Goal: Navigation & Orientation: Find specific page/section

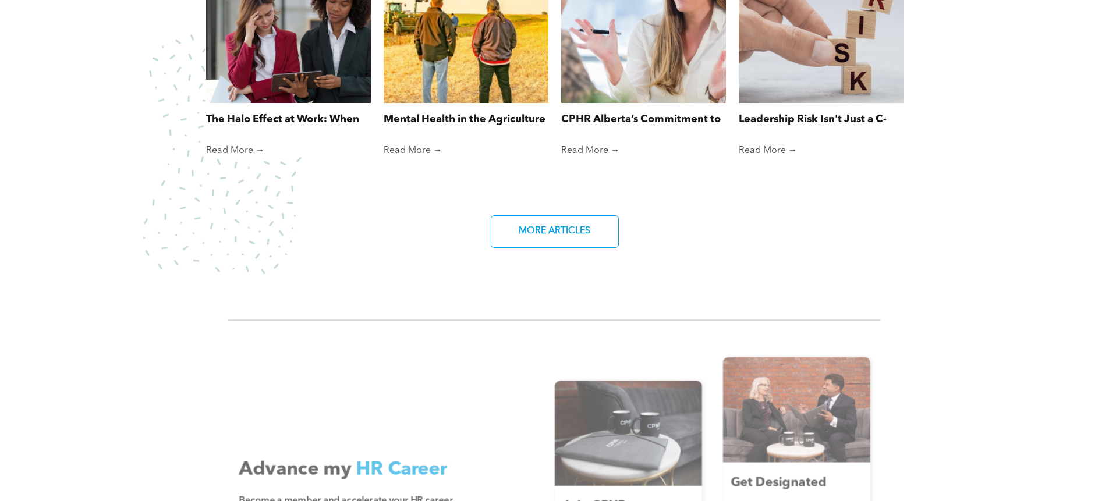
scroll to position [988, 0]
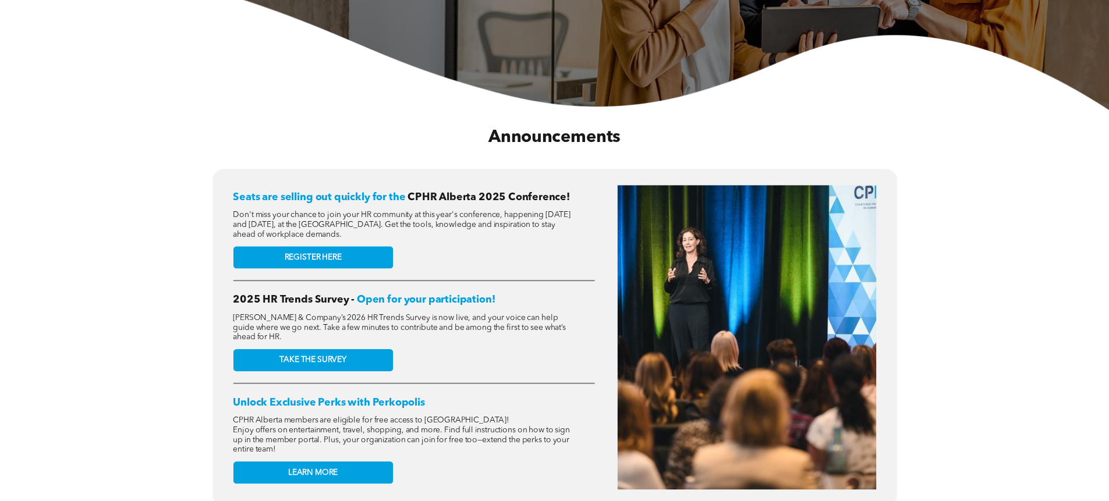
scroll to position [350, 0]
